Goal: Task Accomplishment & Management: Use online tool/utility

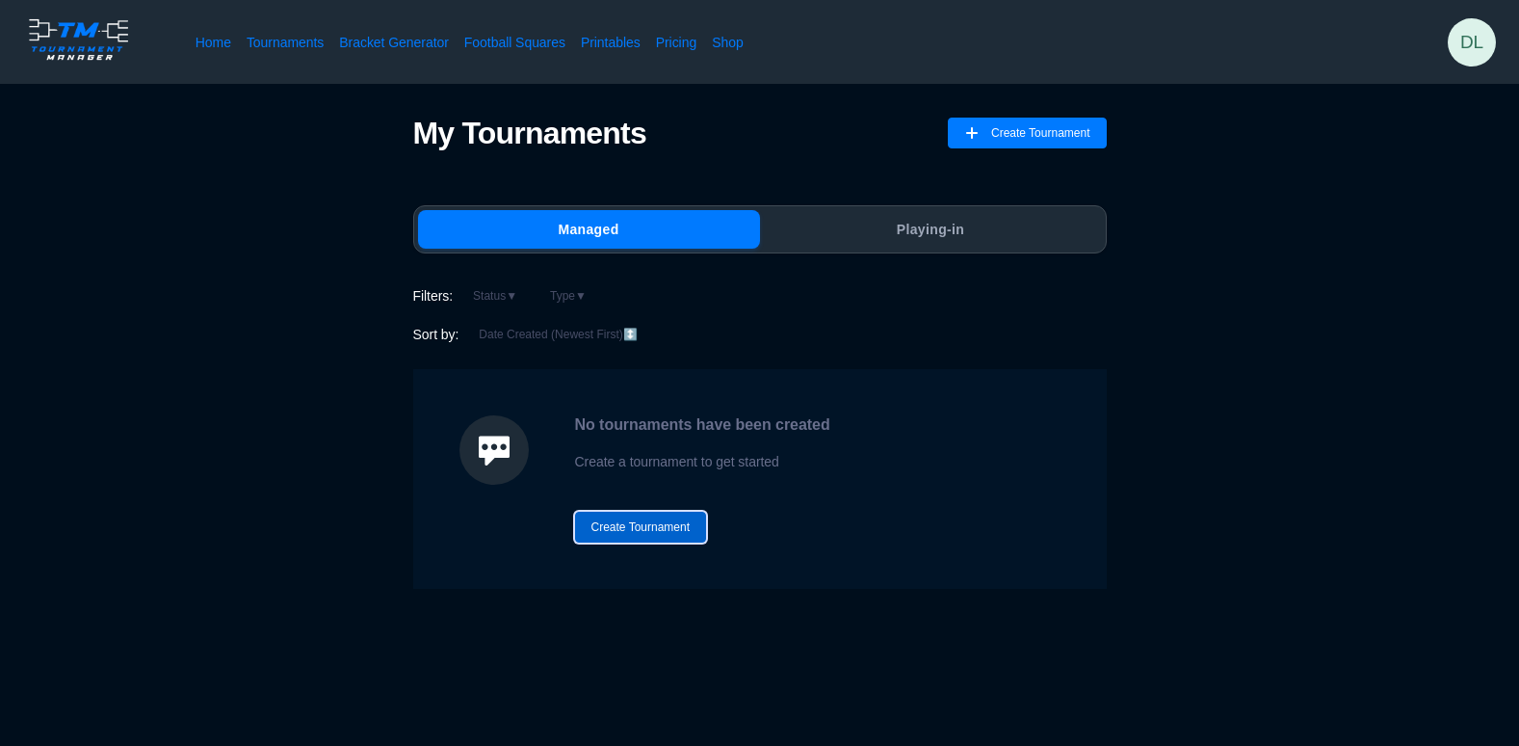
click at [641, 530] on button "Create Tournament" at bounding box center [641, 526] width 132 height 31
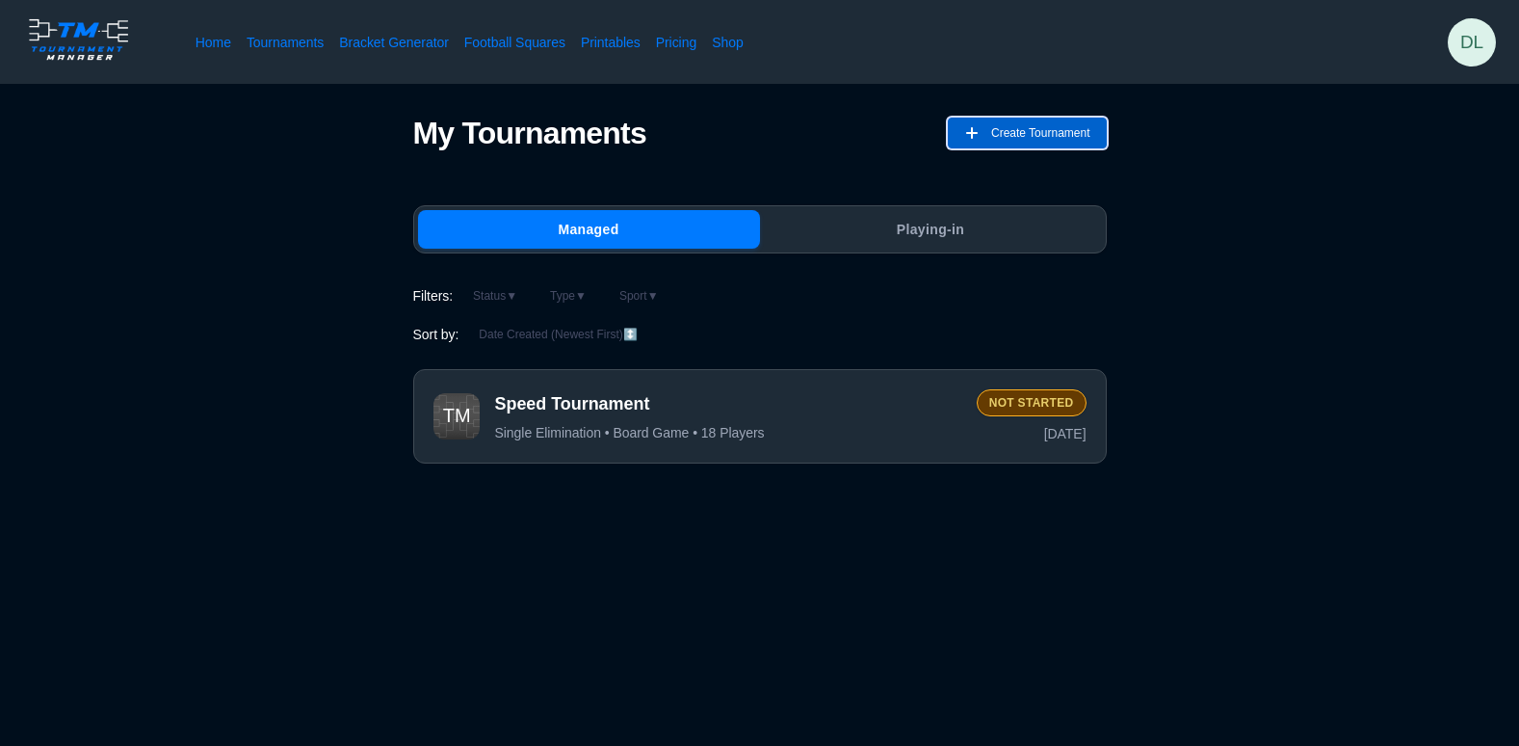
click at [969, 143] on button "Create Tournament" at bounding box center [1027, 133] width 159 height 31
